Goal: Information Seeking & Learning: Learn about a topic

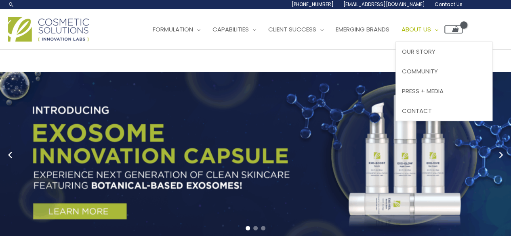
click at [431, 30] on span "About Us" at bounding box center [415, 29] width 29 height 8
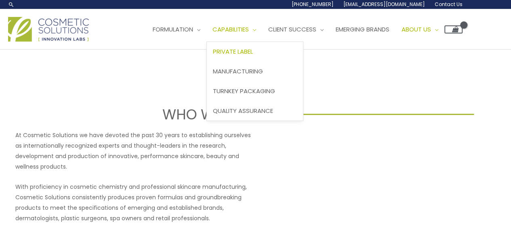
click at [253, 53] on span "Private Label" at bounding box center [233, 51] width 40 height 8
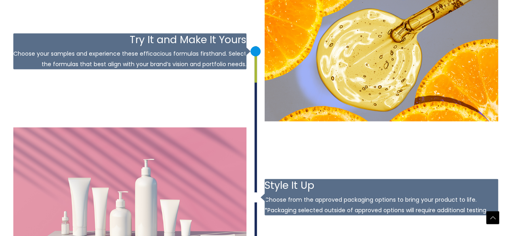
scroll to position [1132, 0]
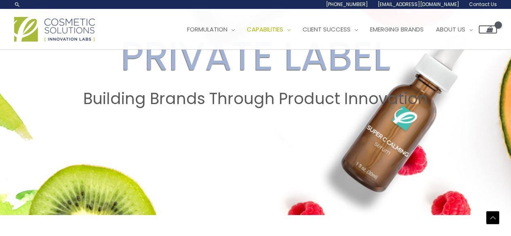
drag, startPoint x: 513, startPoint y: 25, endPoint x: 516, endPoint y: 50, distance: 25.3
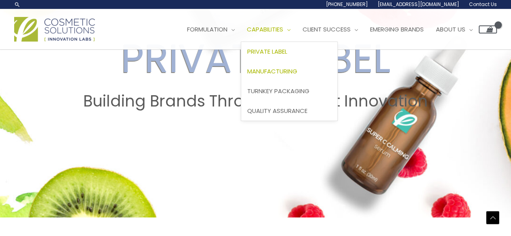
click at [294, 73] on span "Manufacturing" at bounding box center [272, 71] width 50 height 8
